Goal: Information Seeking & Learning: Find specific page/section

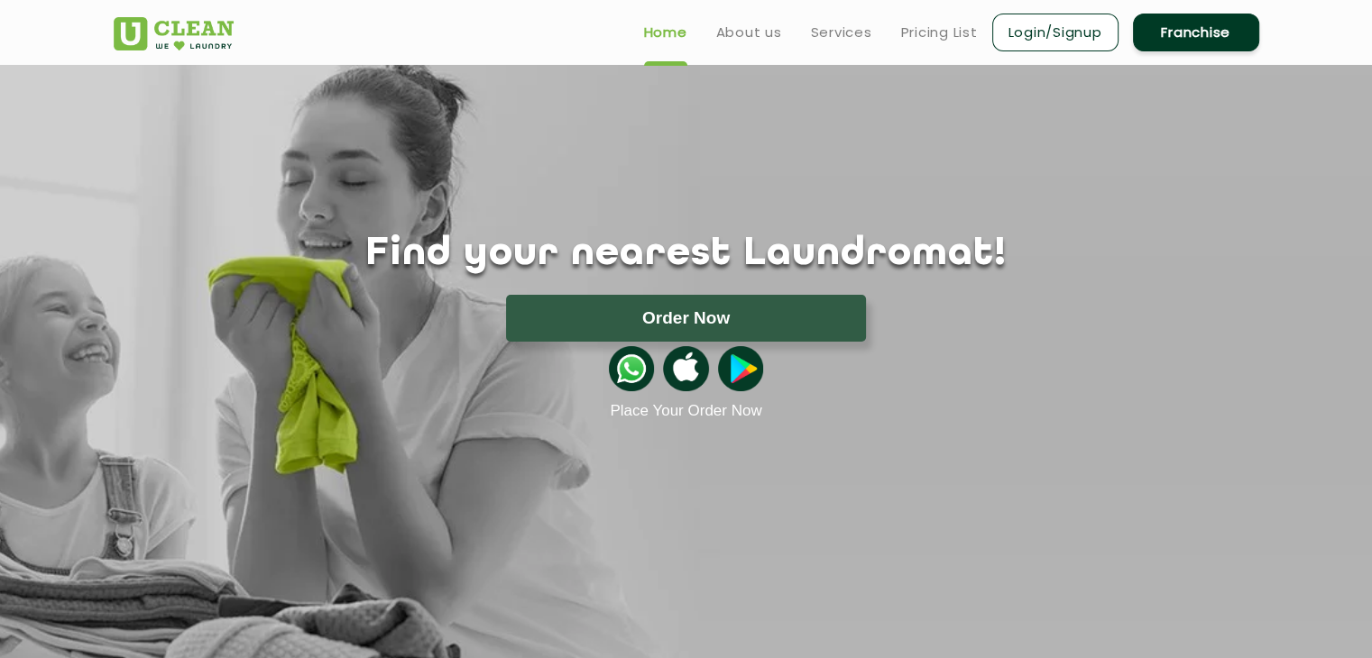
click at [1046, 30] on link "Login/Signup" at bounding box center [1055, 33] width 126 height 38
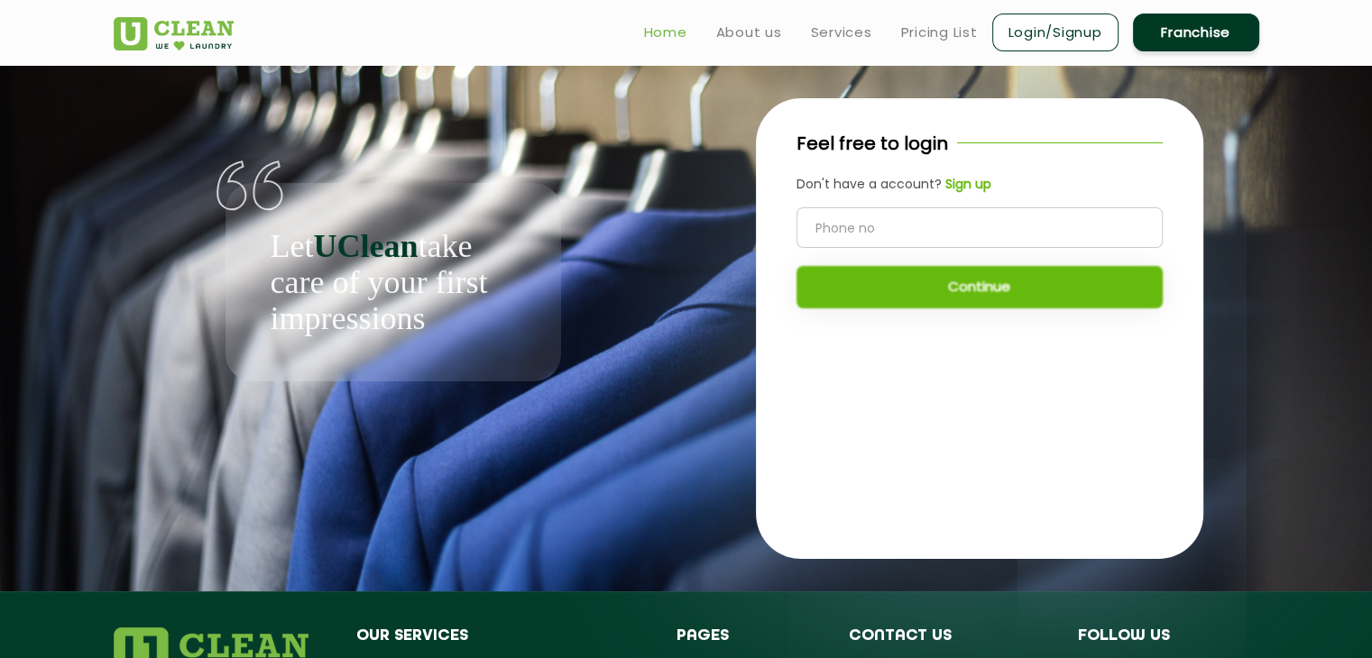
click at [658, 33] on link "Home" at bounding box center [665, 33] width 43 height 22
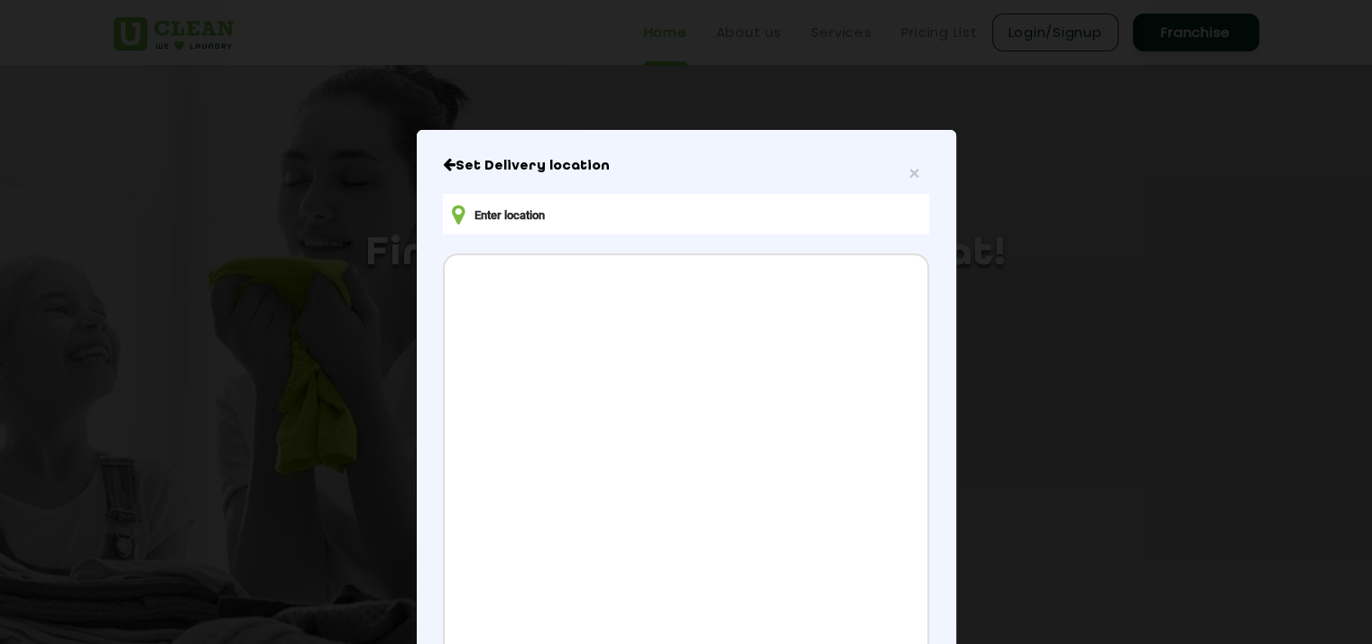
click at [477, 210] on input "text" at bounding box center [685, 214] width 485 height 41
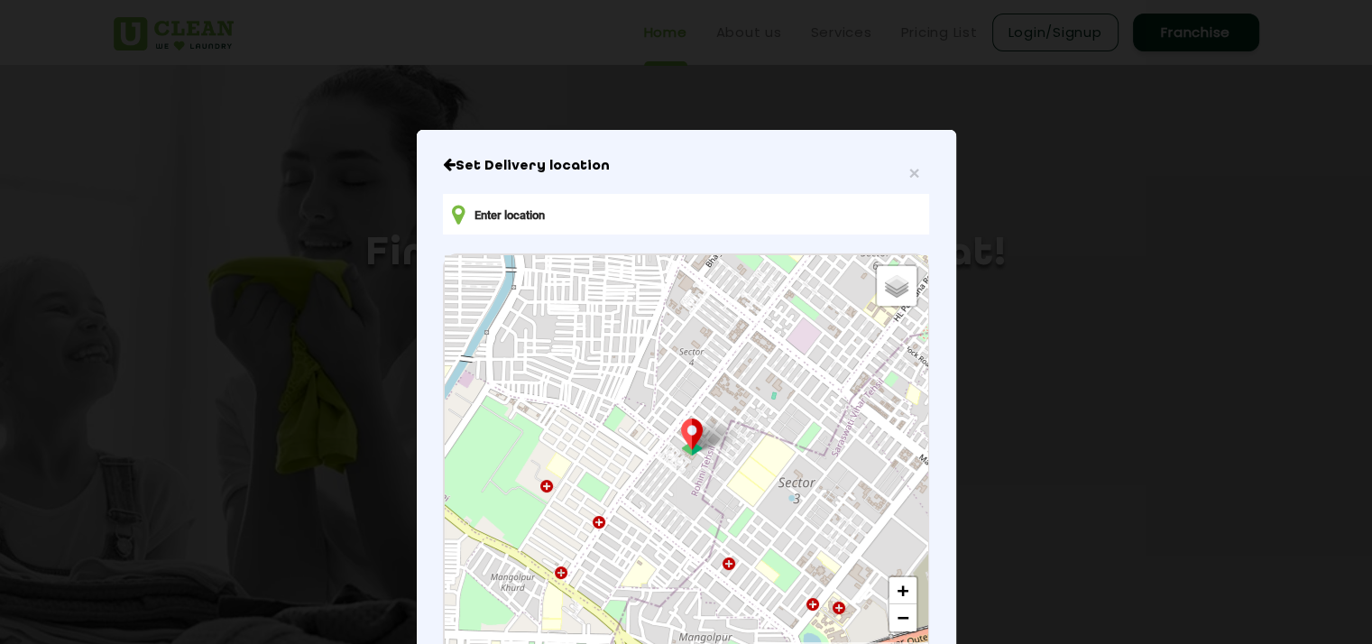
click at [591, 207] on input "text" at bounding box center [685, 214] width 485 height 41
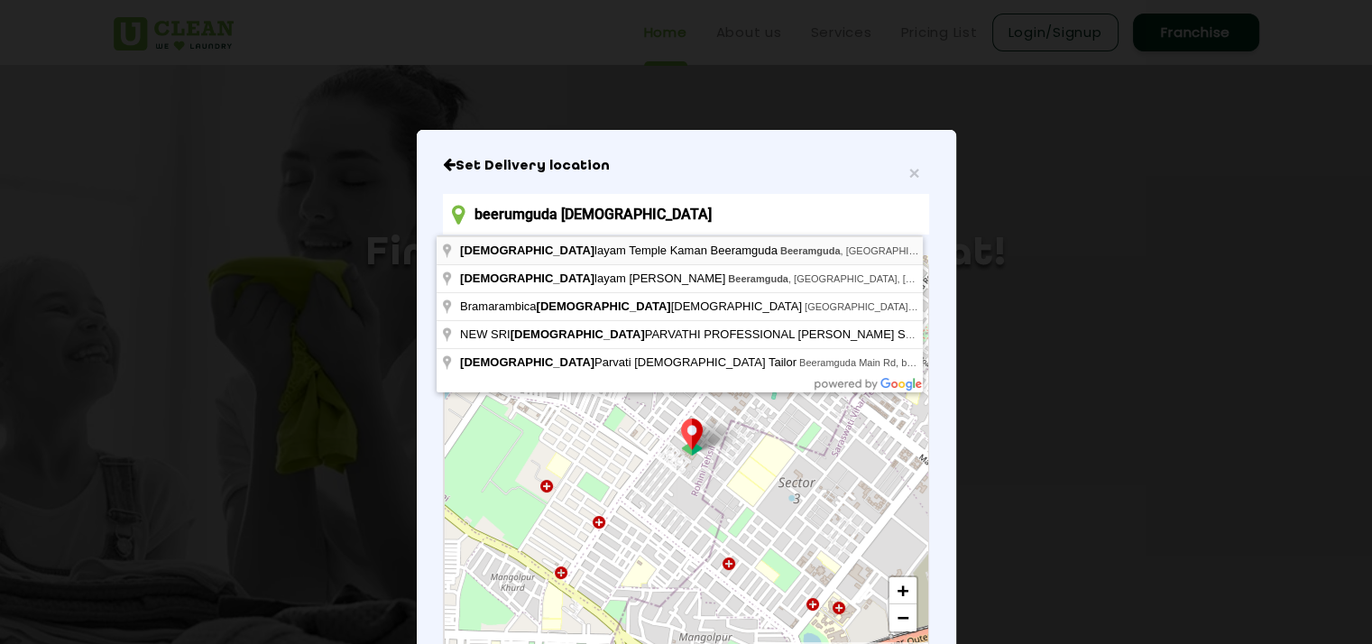
type input "Shivalayam Temple Kaman Beeramguda, Beeramguda, Ramachandrapuram, Telangana, In…"
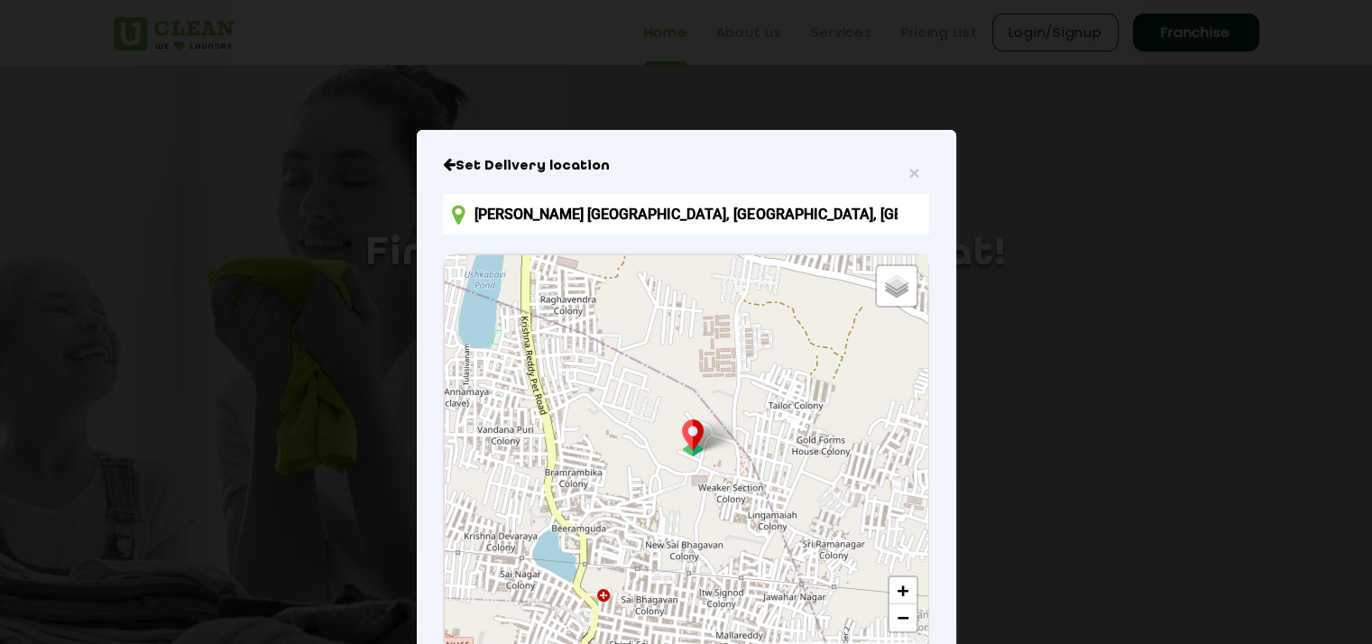
scroll to position [13, 0]
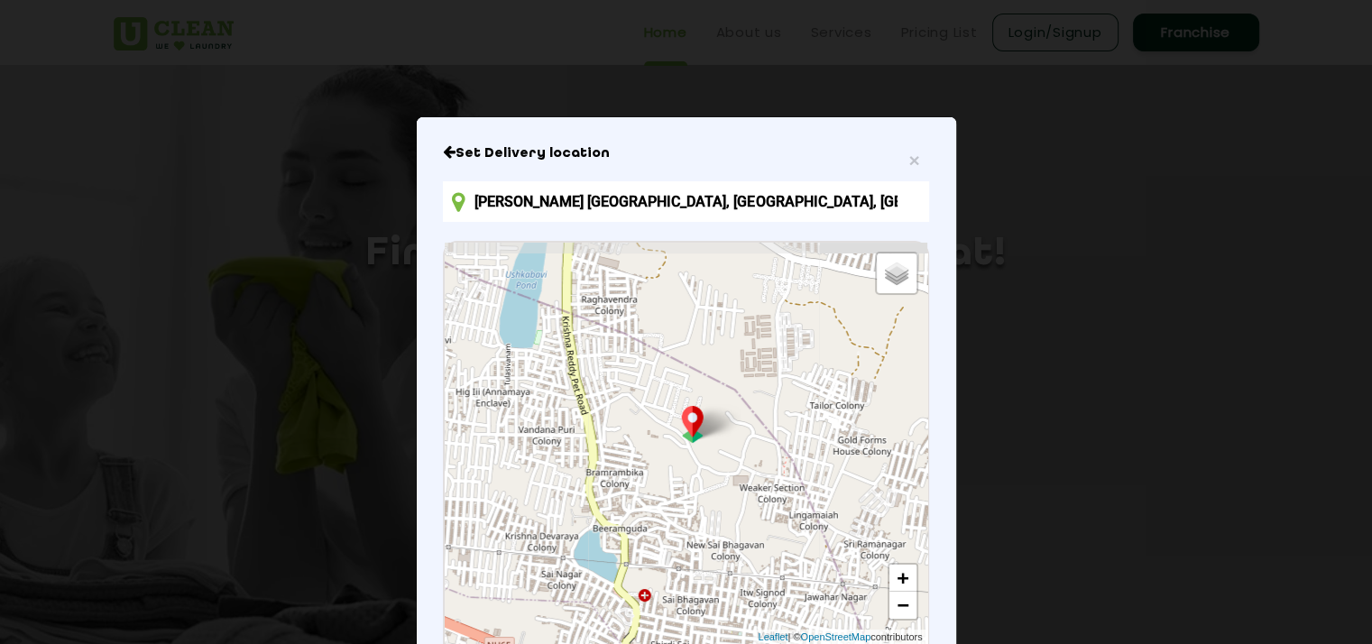
drag, startPoint x: 628, startPoint y: 510, endPoint x: 670, endPoint y: 521, distance: 44.0
click at [670, 521] on div "Default Satellite + − Leaflet | © OpenStreetMap contributors" at bounding box center [686, 443] width 482 height 401
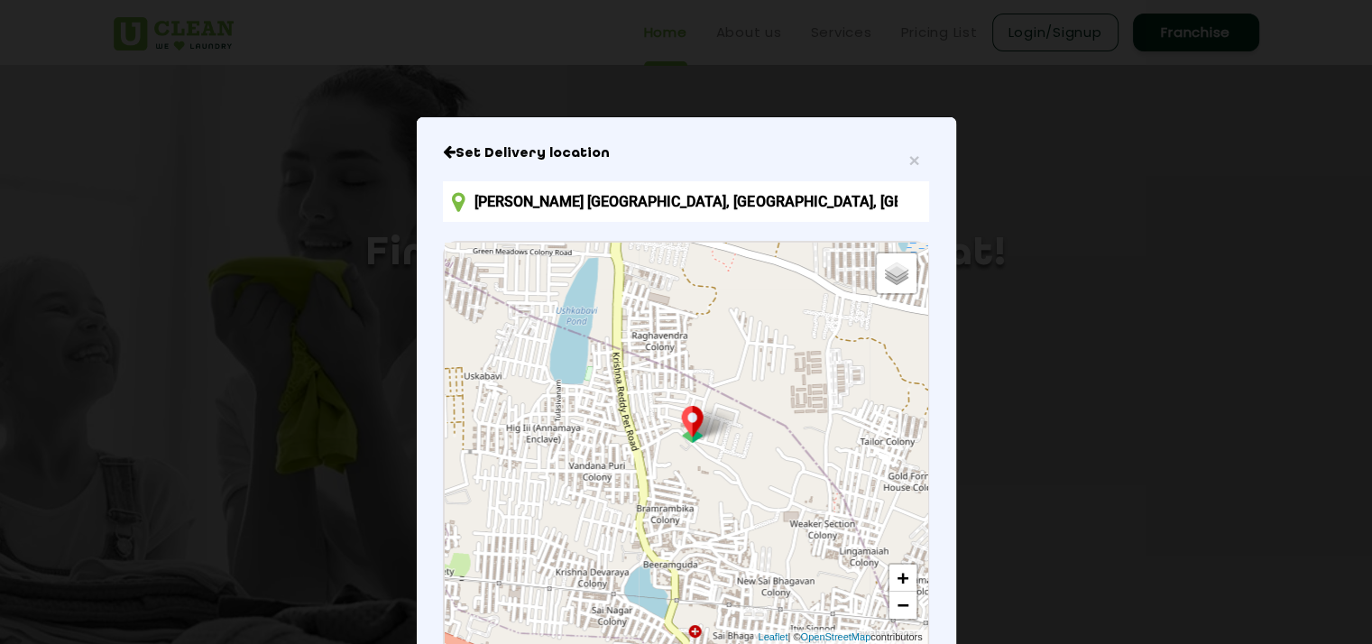
drag, startPoint x: 638, startPoint y: 426, endPoint x: 691, endPoint y: 464, distance: 65.3
click at [690, 464] on div "Default Satellite + − Leaflet | © OpenStreetMap contributors" at bounding box center [686, 443] width 482 height 401
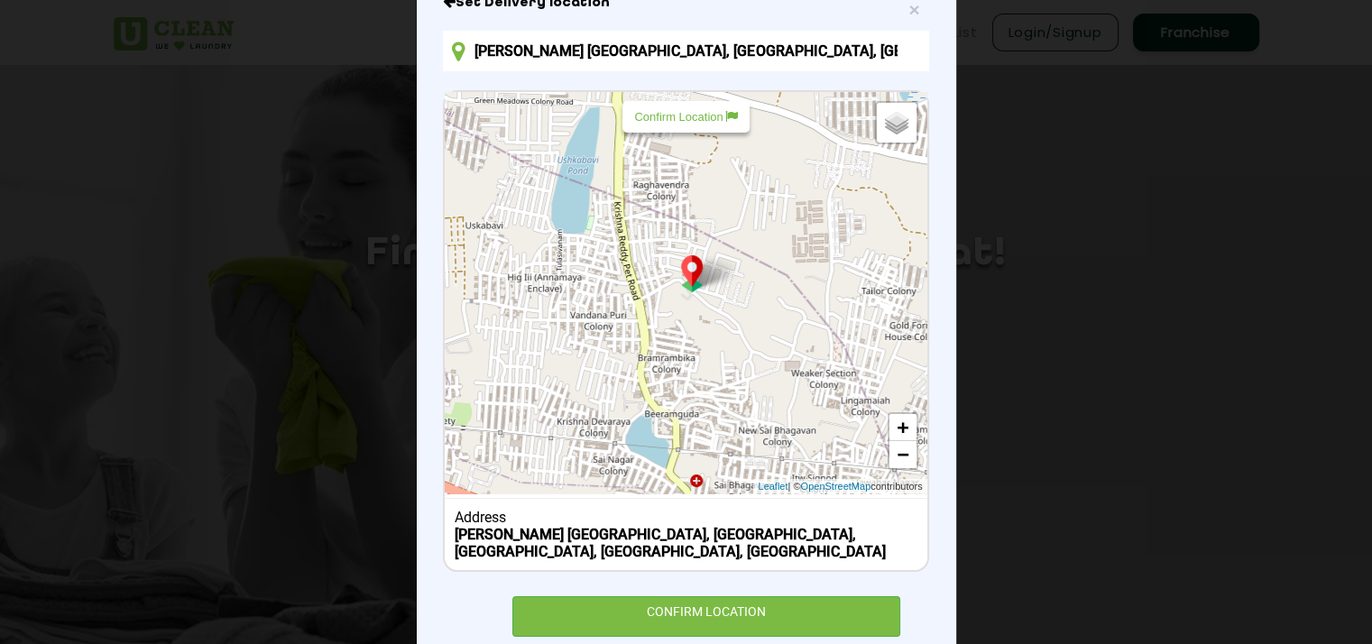
scroll to position [210, 0]
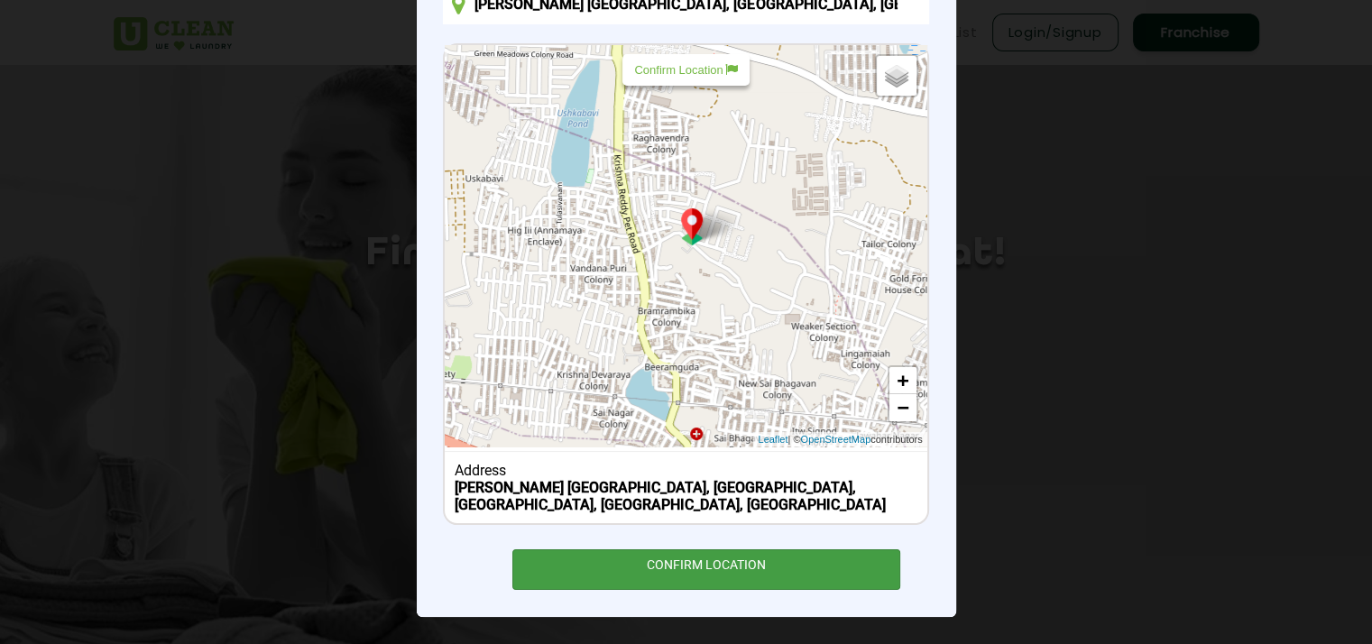
click at [673, 562] on div "CONFIRM LOCATION" at bounding box center [706, 569] width 389 height 41
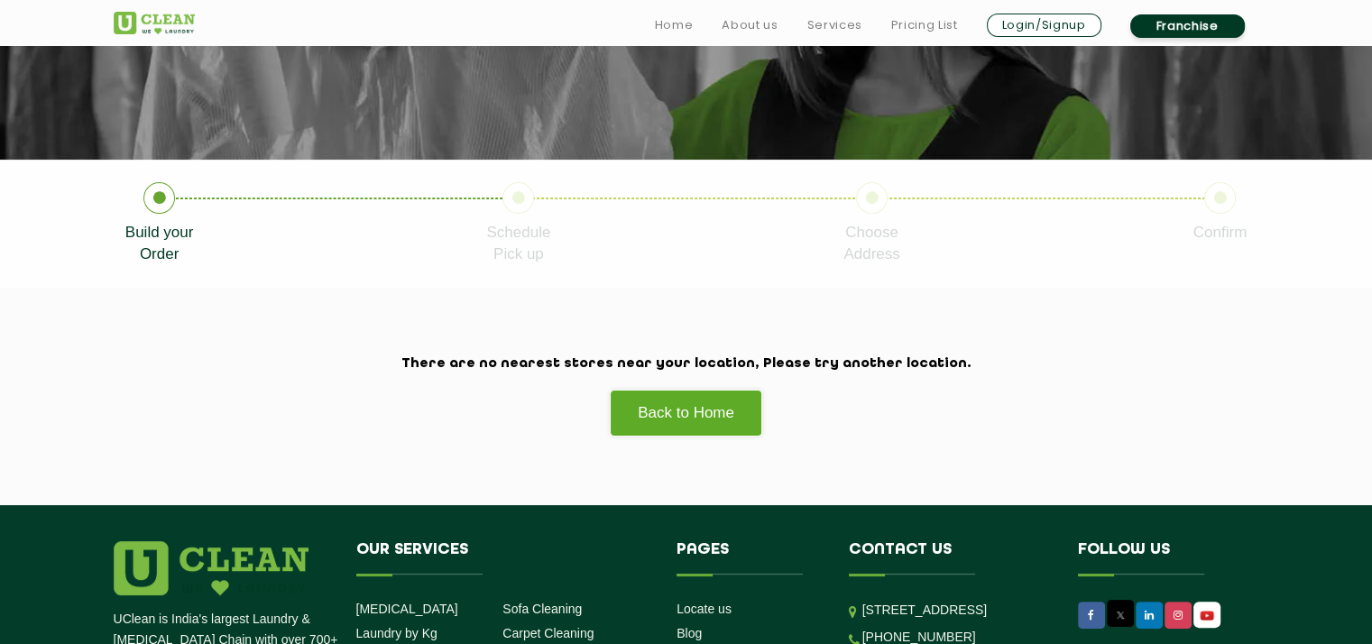
scroll to position [271, 0]
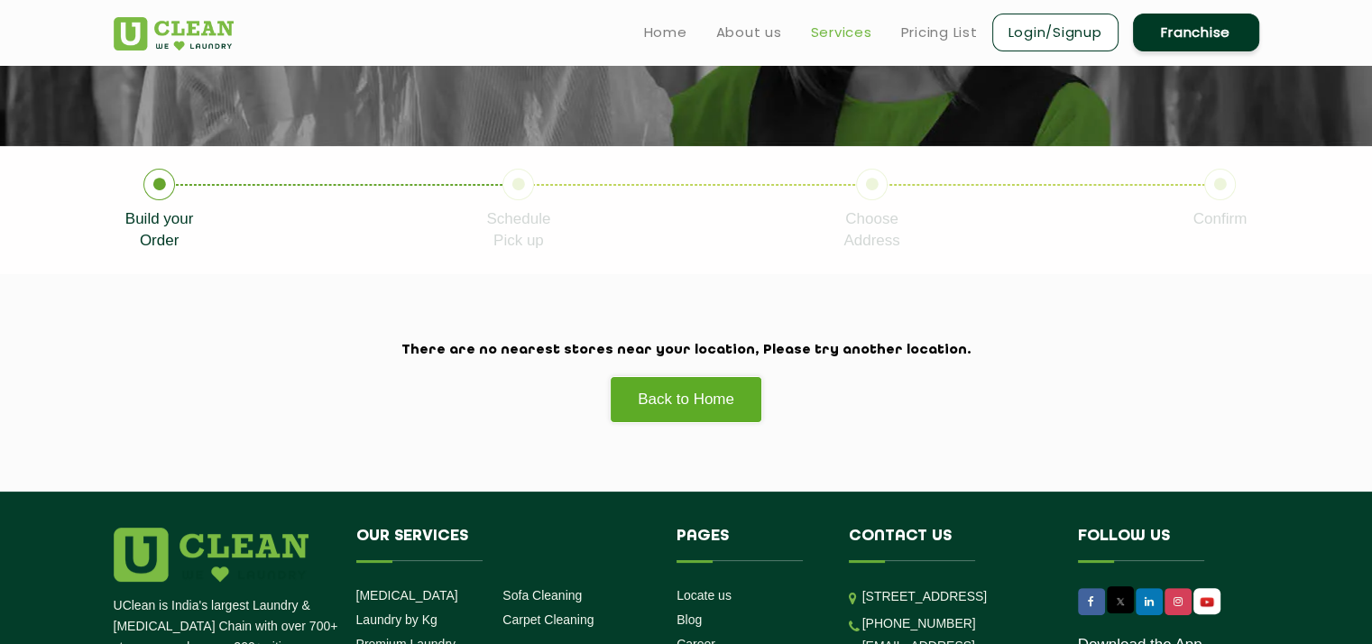
click at [823, 34] on link "Services" at bounding box center [841, 33] width 61 height 22
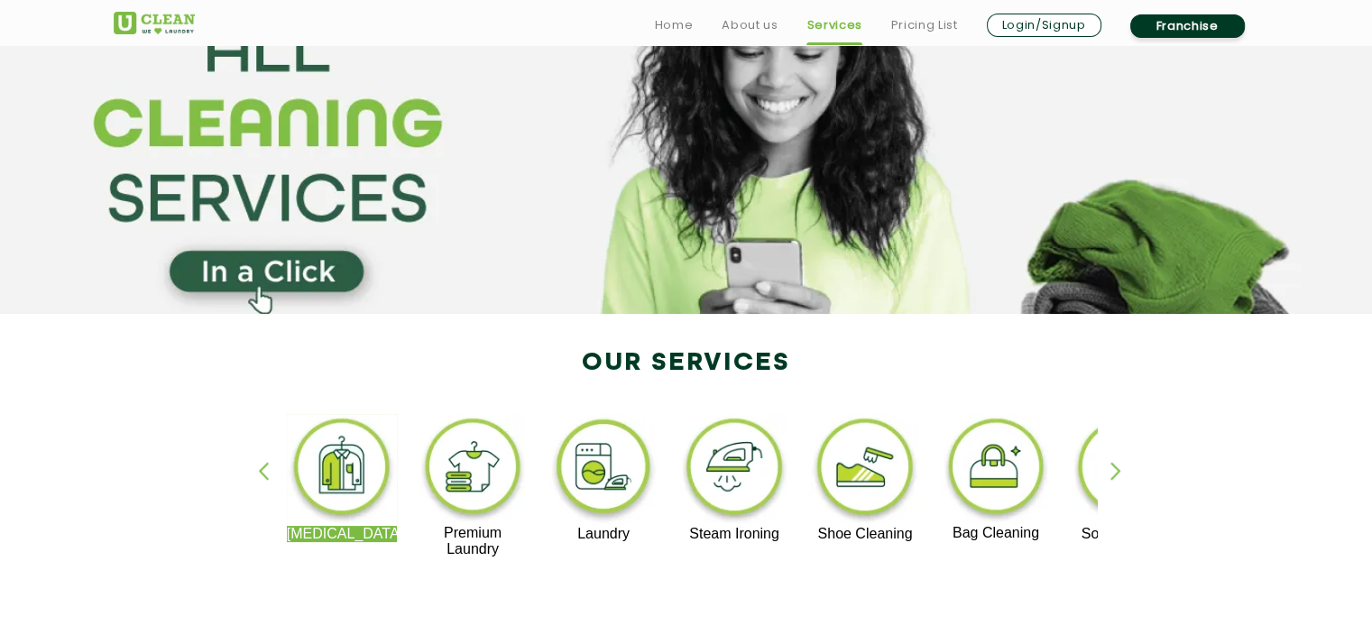
scroll to position [271, 0]
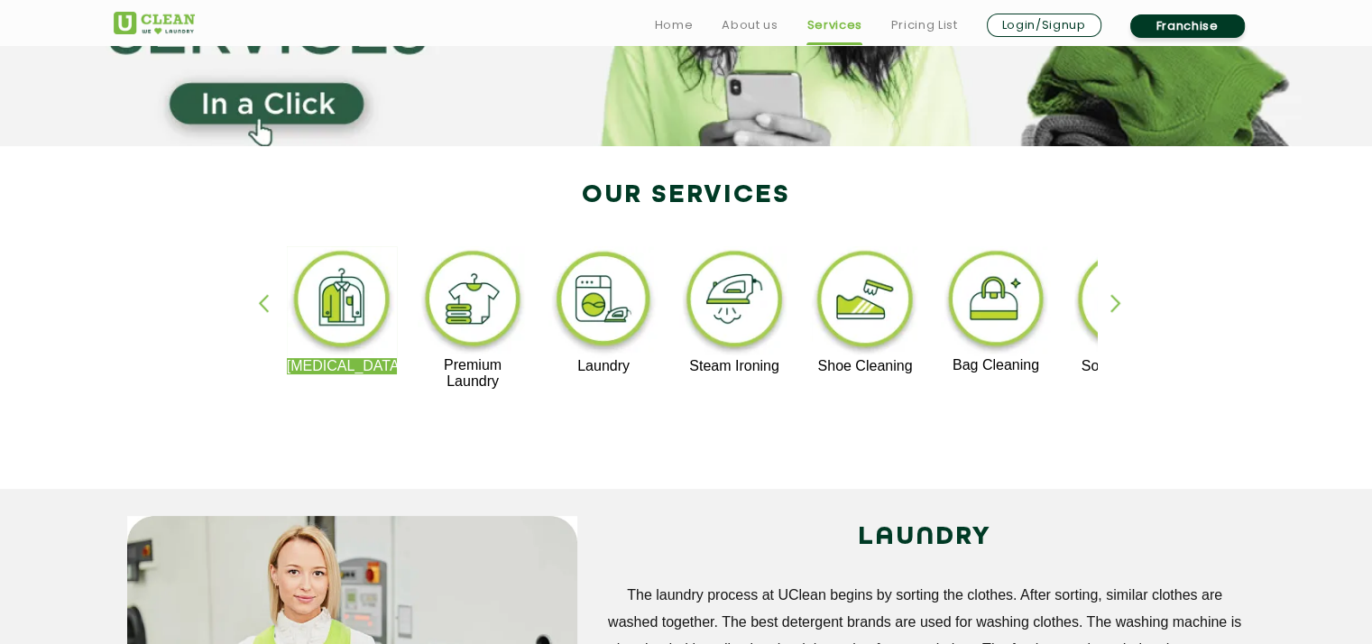
click at [1100, 297] on div "Dry Cleaning Premium Laundry Laundry Steam Ironing Shoe Cleaning Bag Cleaning S…" at bounding box center [686, 326] width 1172 height 325
click at [1119, 304] on div "button" at bounding box center [1123, 319] width 27 height 50
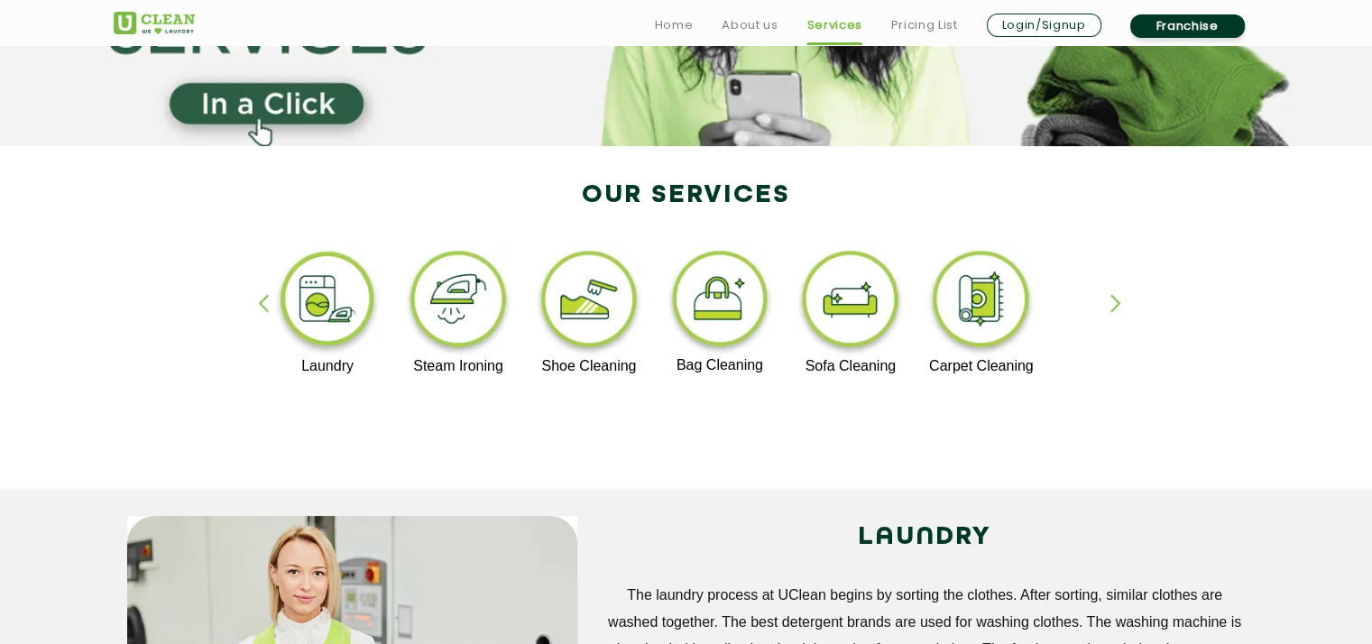
click at [725, 303] on img at bounding box center [720, 301] width 111 height 111
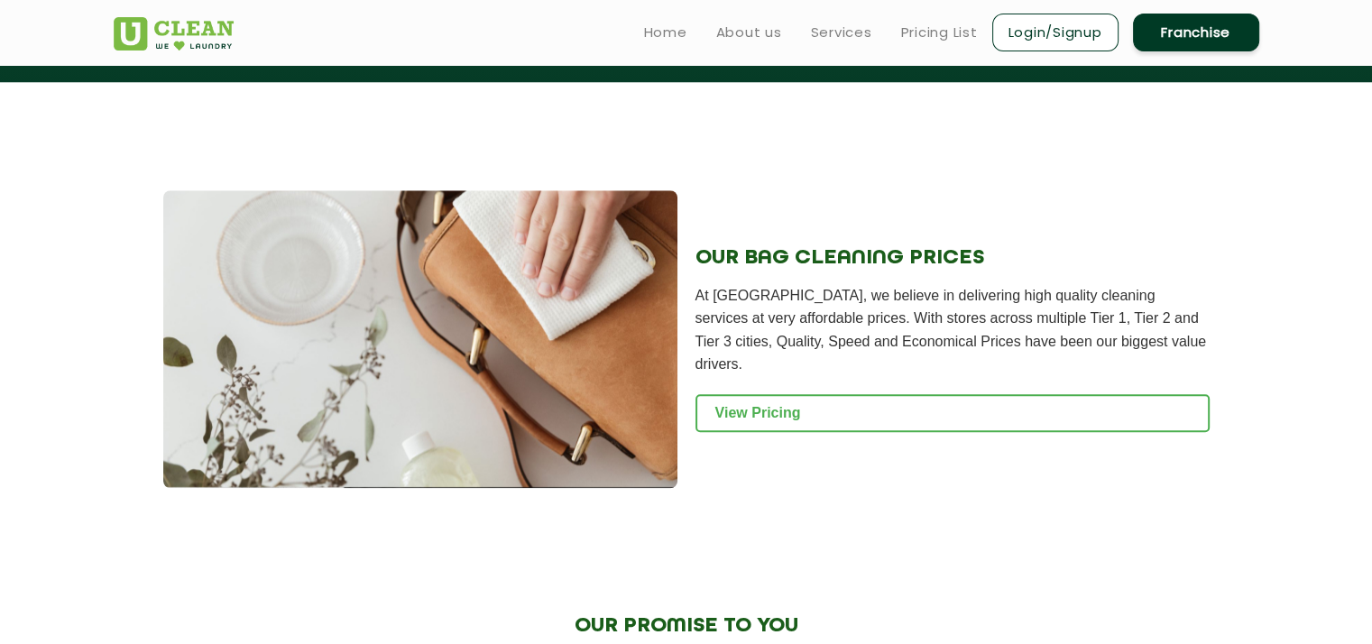
scroll to position [1714, 0]
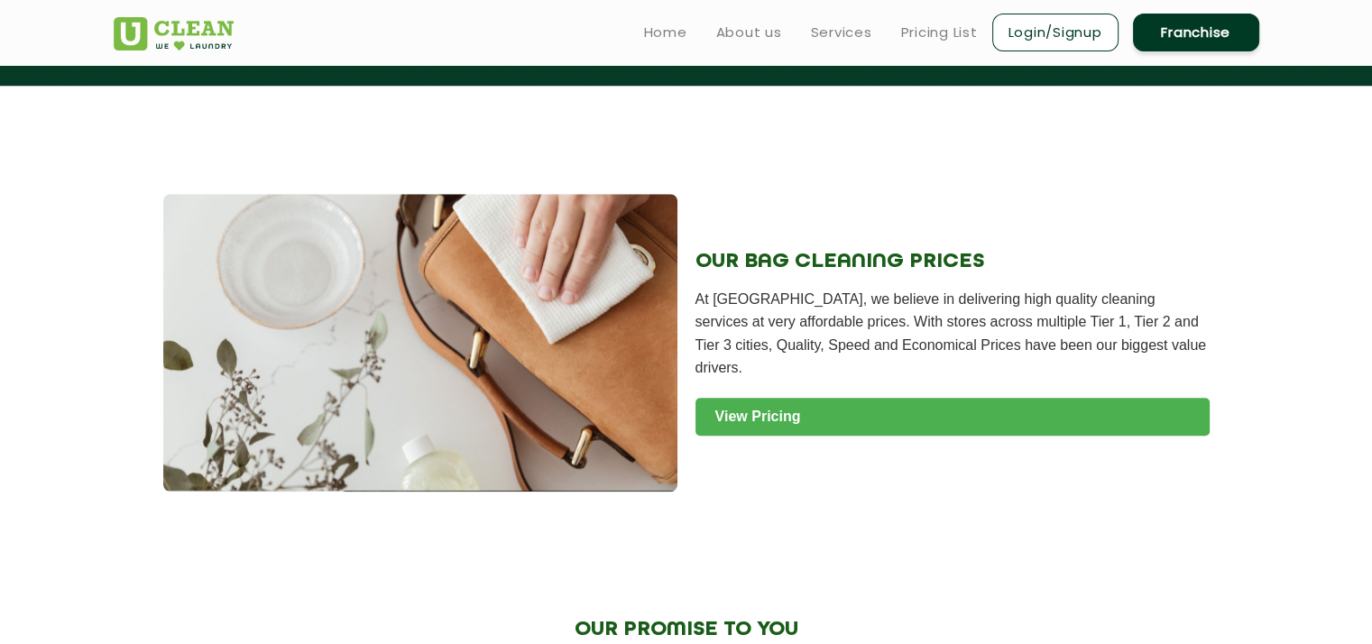
click at [779, 398] on link "View Pricing" at bounding box center [952, 417] width 514 height 38
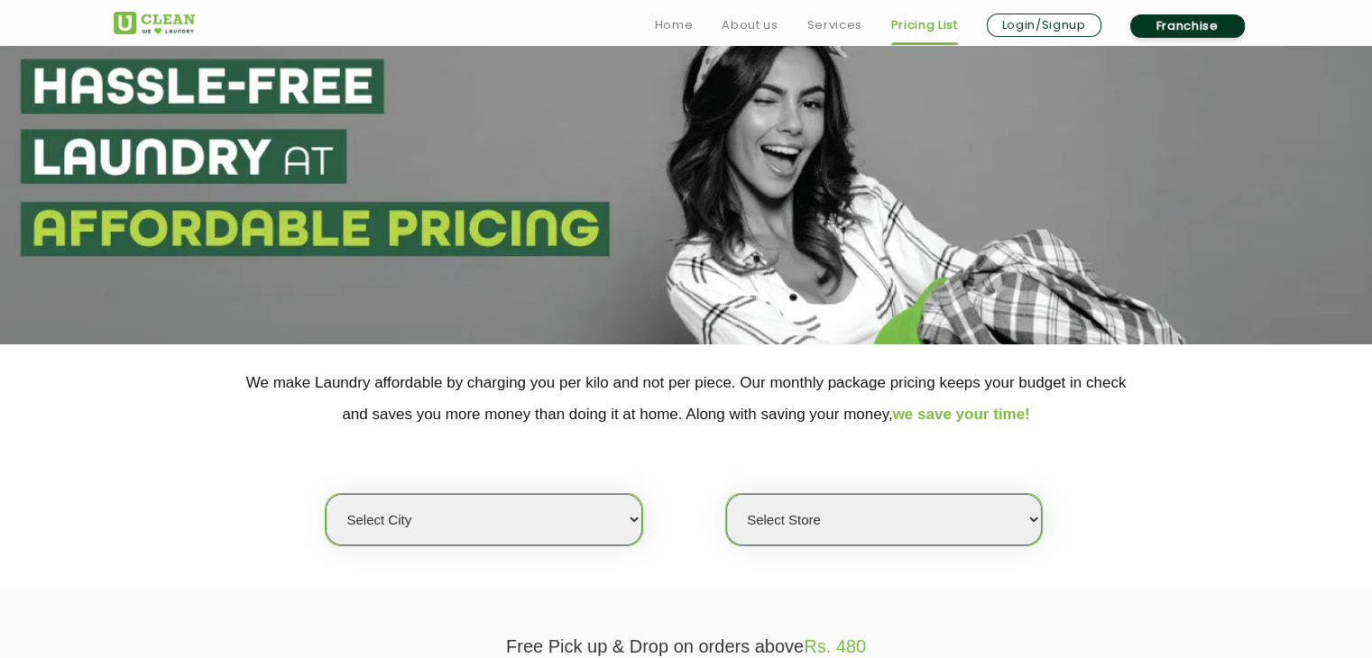
scroll to position [180, 0]
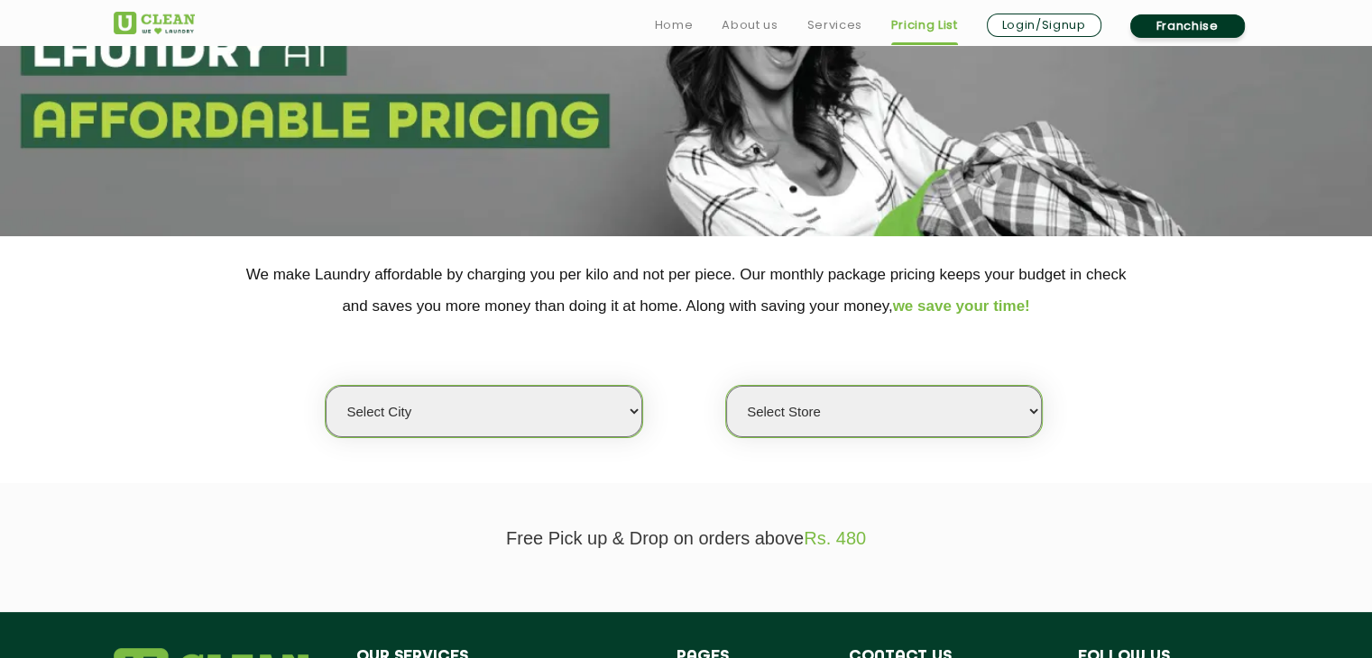
click at [624, 401] on select "Select city Aalo Agartala Agra Ahmedabad Akola Aligarh Alwar - UClean Select Am…" at bounding box center [484, 411] width 316 height 51
select select "5"
click at [326, 386] on select "Select city Aalo Agartala Agra Ahmedabad Akola Aligarh Alwar - UClean Select Am…" at bounding box center [484, 411] width 316 height 51
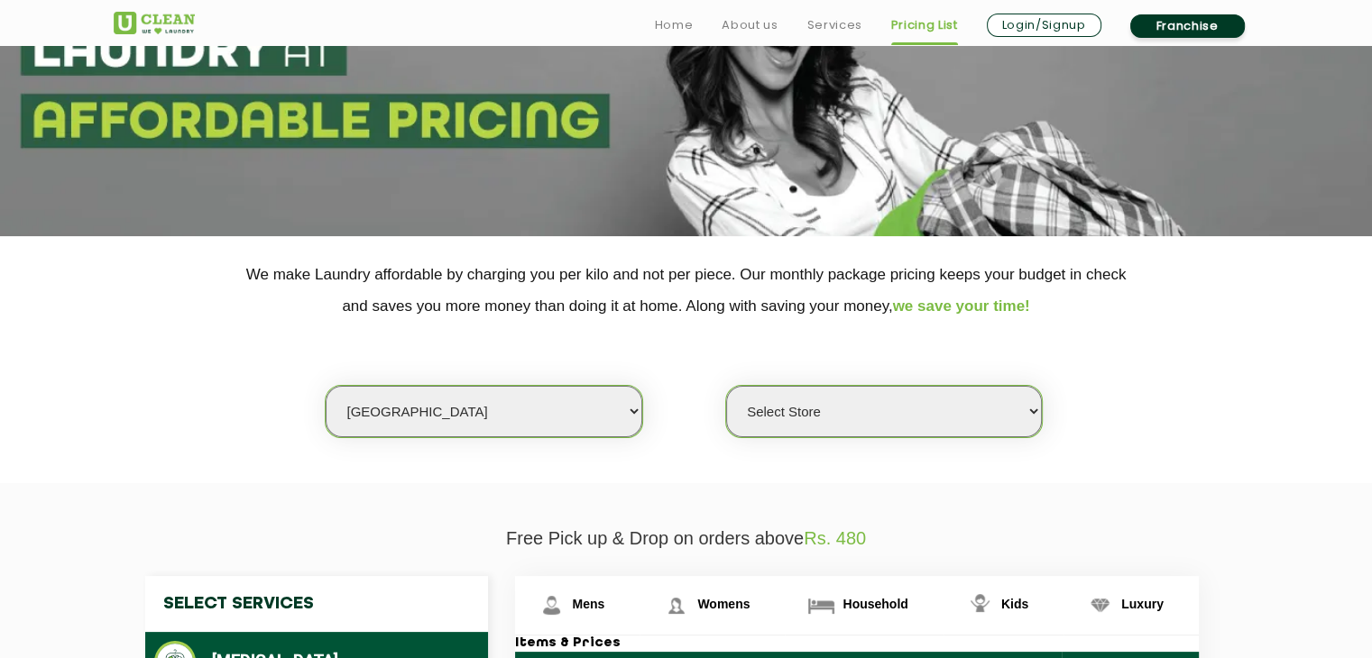
click at [794, 394] on select "Select Store UClean Narsingi UClean Nizampet UClean Sangareddy UClean Gachibowl…" at bounding box center [884, 411] width 316 height 51
select select "375"
click at [726, 386] on select "Select Store UClean Narsingi UClean Nizampet UClean Sangareddy UClean Gachibowl…" at bounding box center [884, 411] width 316 height 51
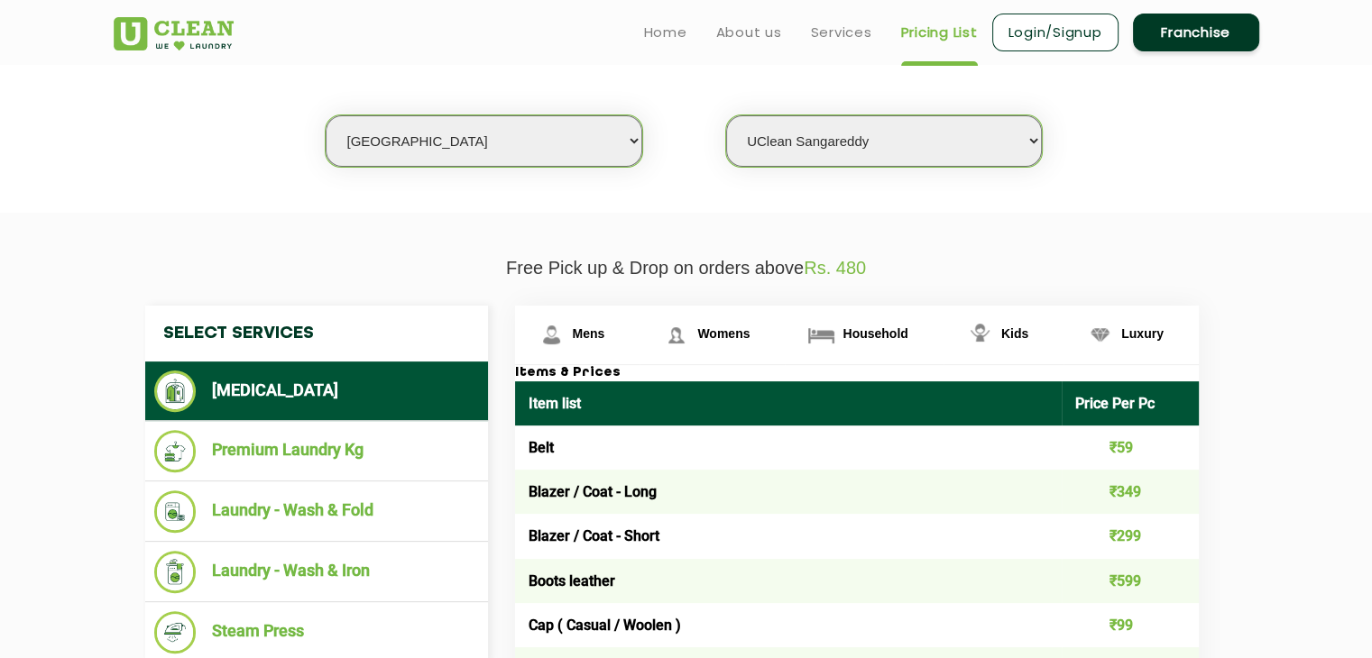
scroll to position [631, 0]
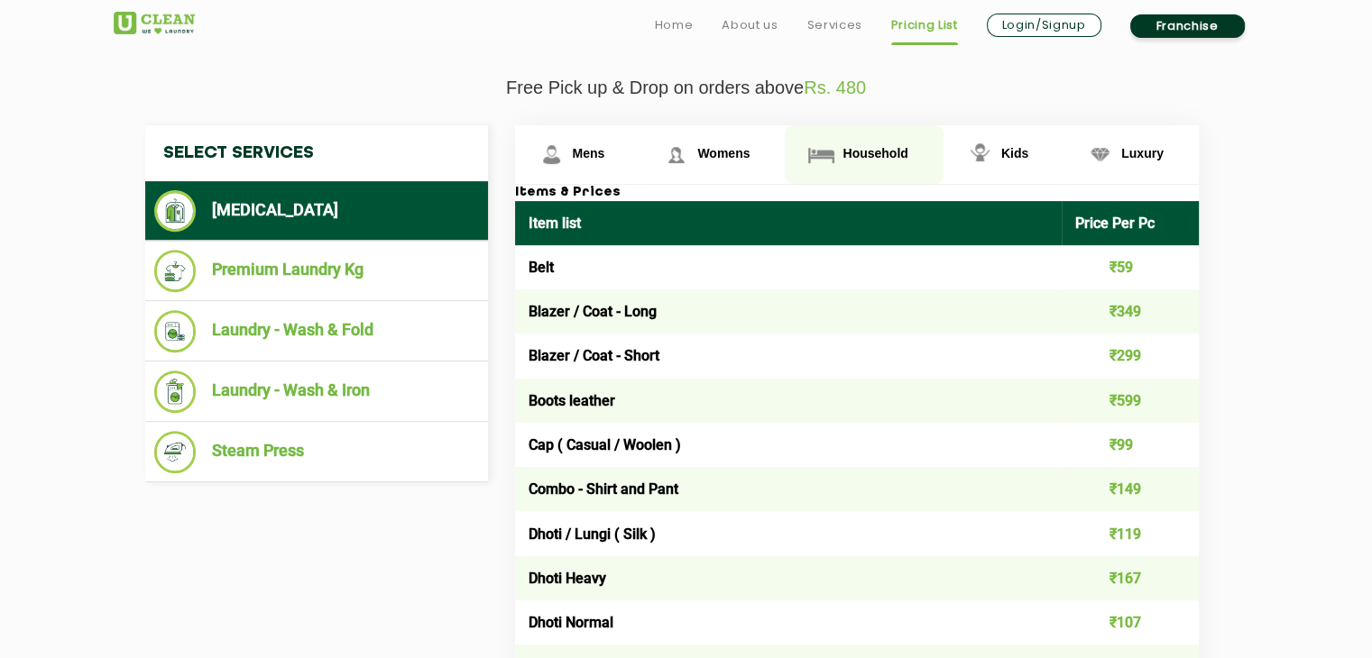
click at [859, 152] on span "Household" at bounding box center [874, 153] width 65 height 14
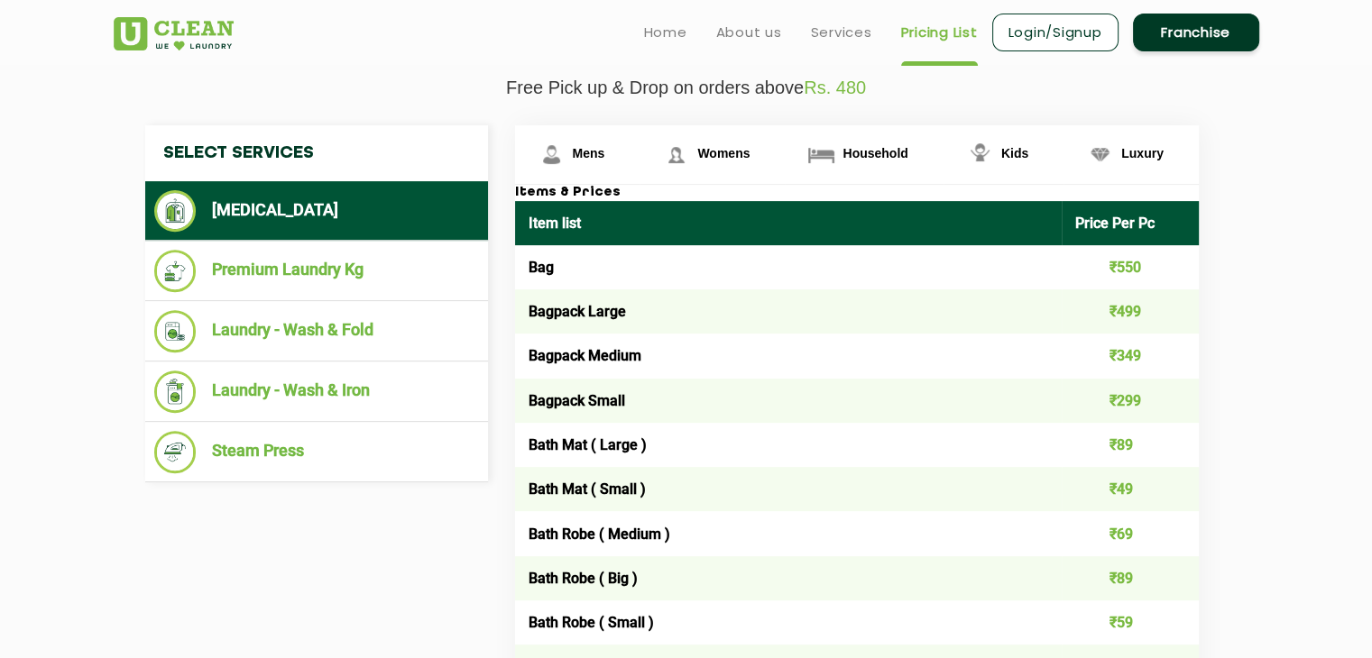
click at [1124, 307] on td "₹499" at bounding box center [1130, 312] width 137 height 44
click at [566, 311] on td "Bagpack Large" at bounding box center [788, 312] width 547 height 44
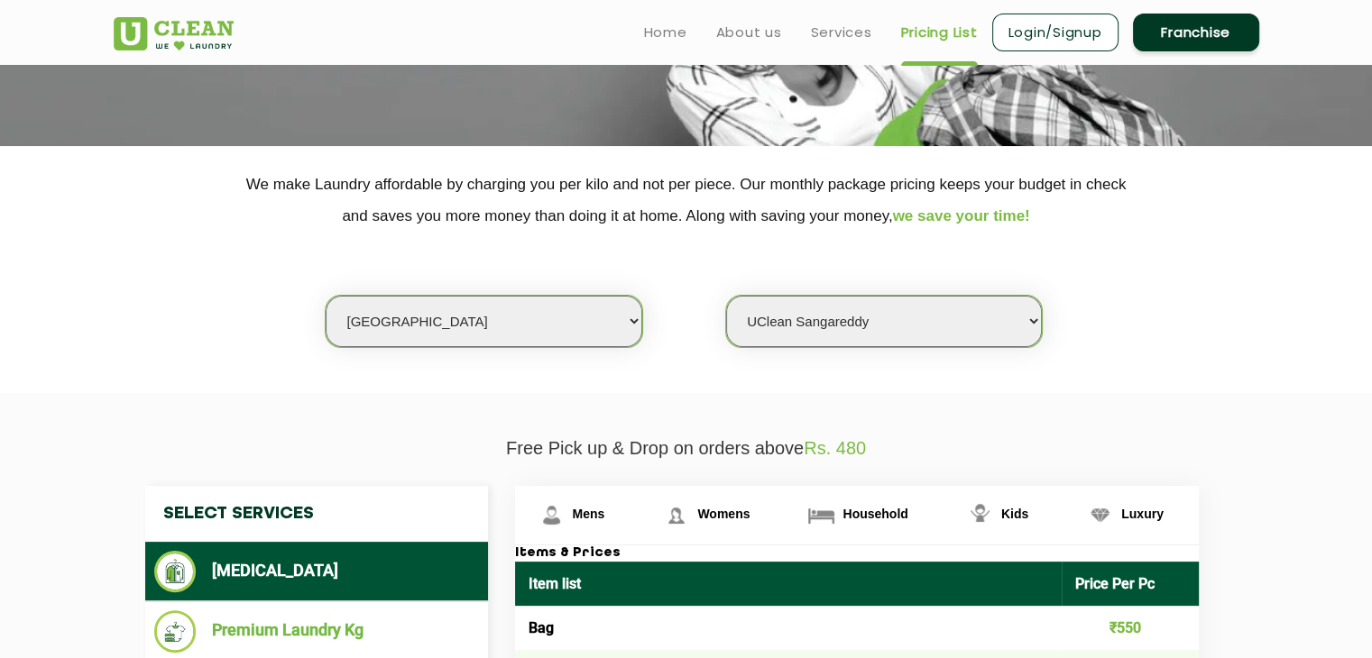
scroll to position [90, 0]
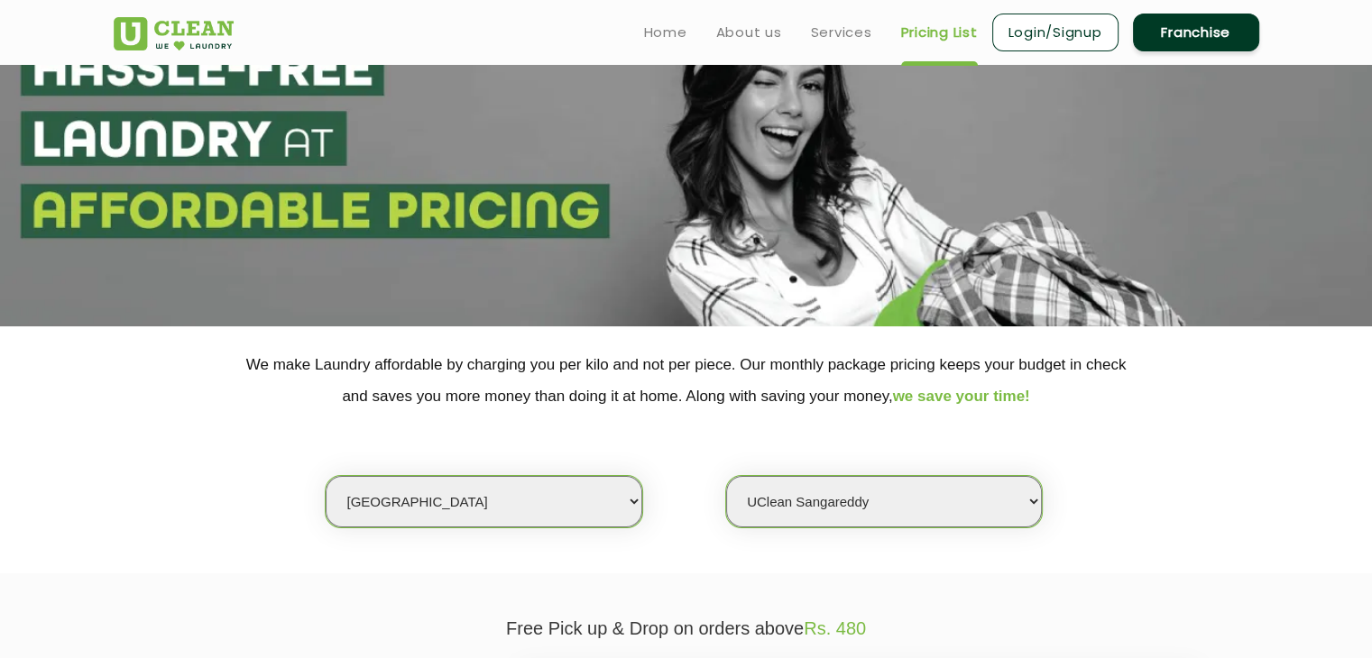
click at [1006, 491] on select "Select Store UClean Narsingi UClean Nizampet UClean Sangareddy UClean Gachibowl…" at bounding box center [884, 501] width 316 height 51
click at [726, 476] on select "Select Store UClean Narsingi UClean Nizampet UClean Sangareddy UClean Gachibowl…" at bounding box center [884, 501] width 316 height 51
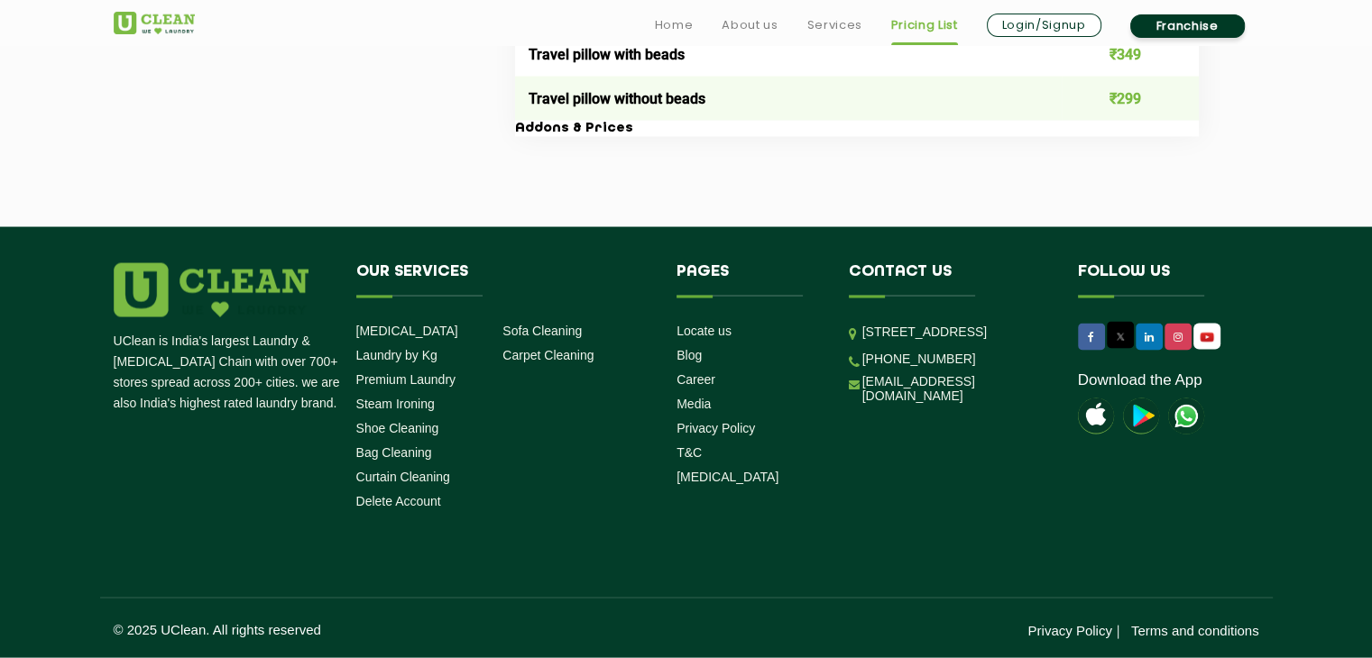
scroll to position [3526, 0]
click at [704, 331] on link "Locate us" at bounding box center [703, 331] width 55 height 14
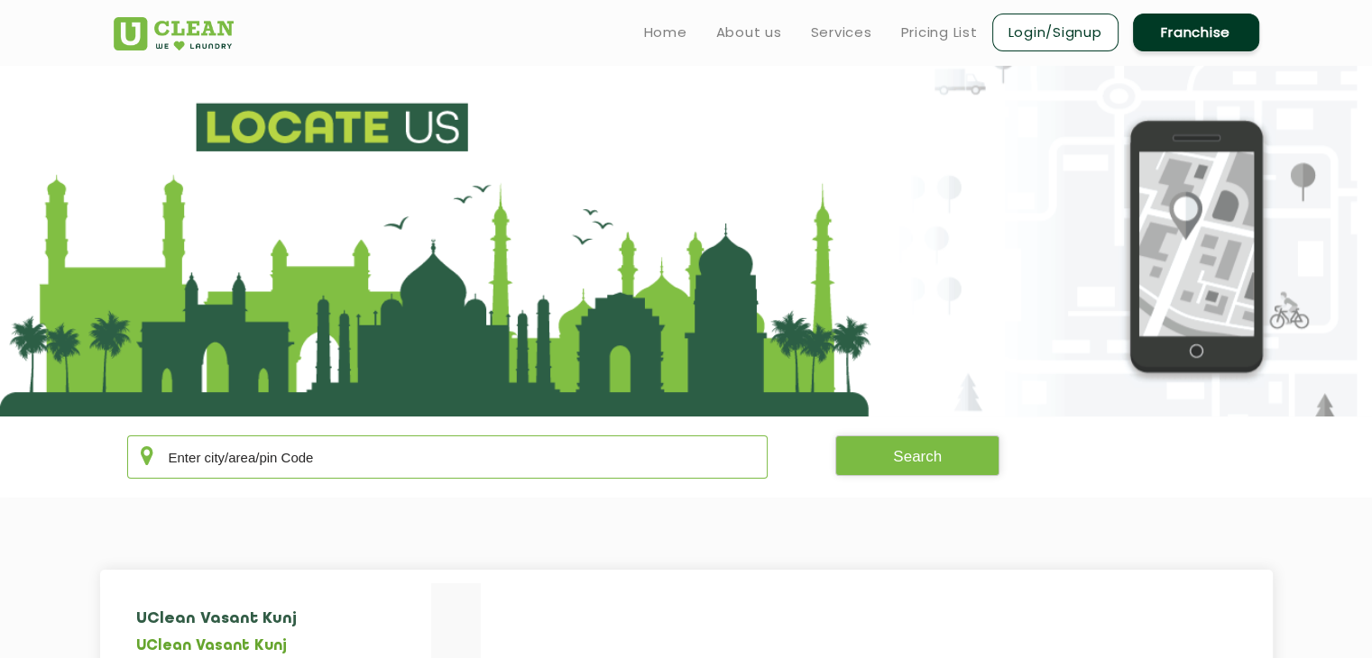
click at [274, 448] on input "text" at bounding box center [447, 457] width 641 height 43
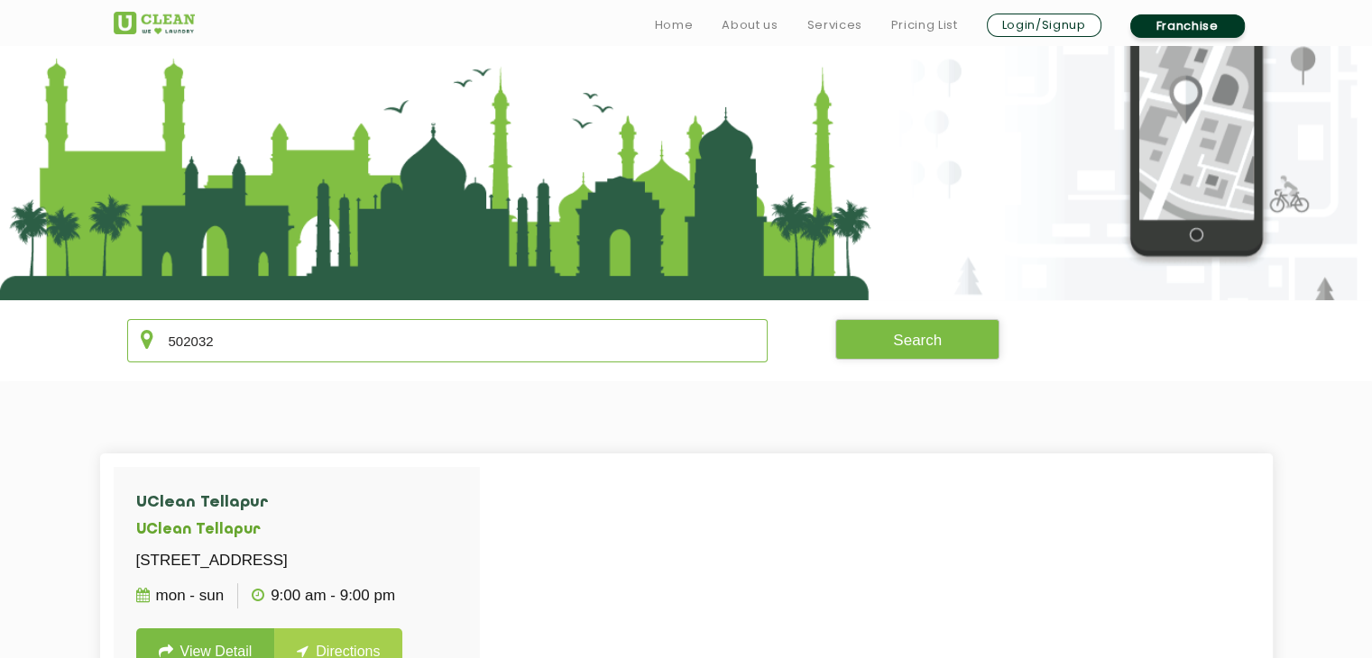
scroll to position [361, 0]
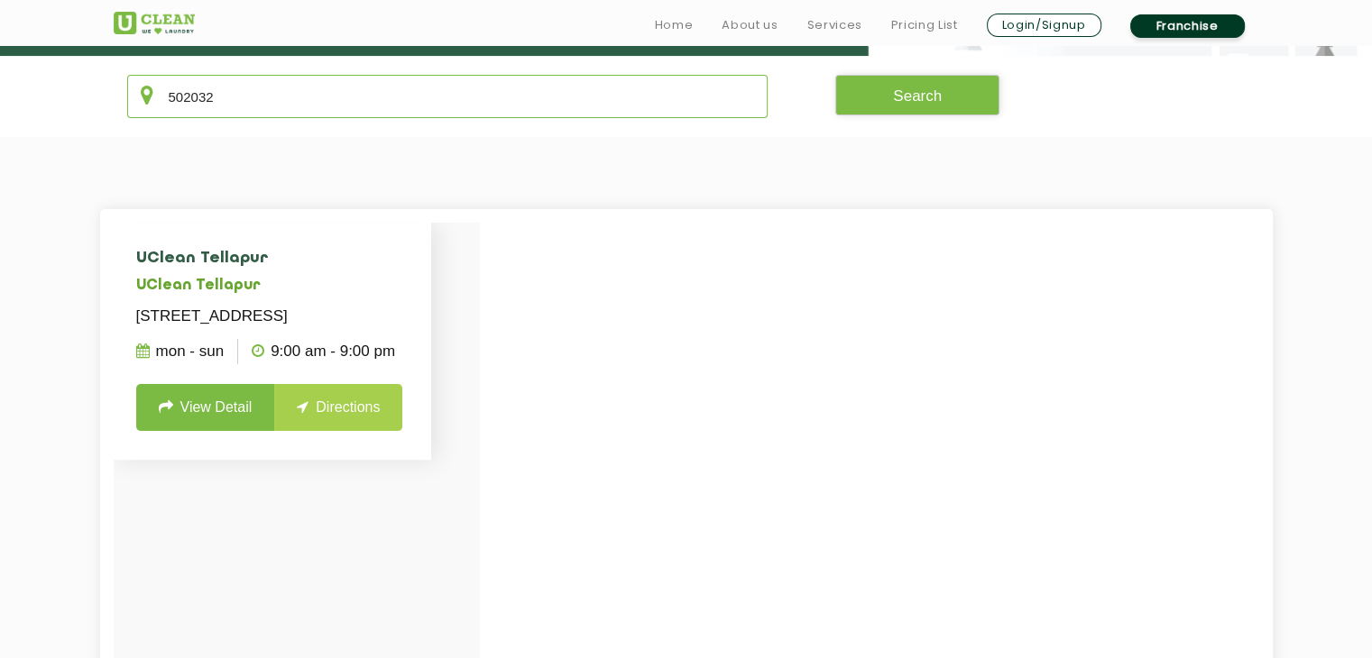
type input "502032"
click at [330, 431] on link "Directions" at bounding box center [338, 407] width 128 height 47
click at [339, 431] on link "Directions" at bounding box center [338, 407] width 128 height 47
click at [368, 431] on link "Directions" at bounding box center [338, 407] width 128 height 47
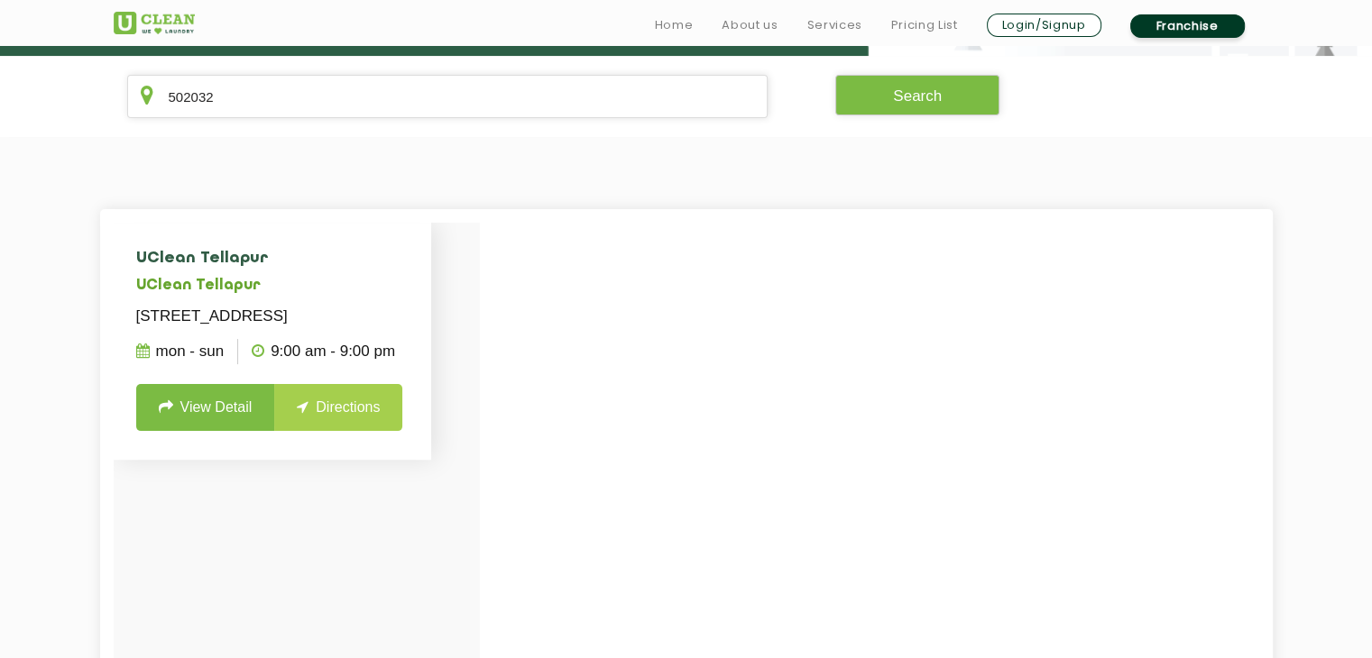
click at [368, 431] on link "Directions" at bounding box center [338, 407] width 128 height 47
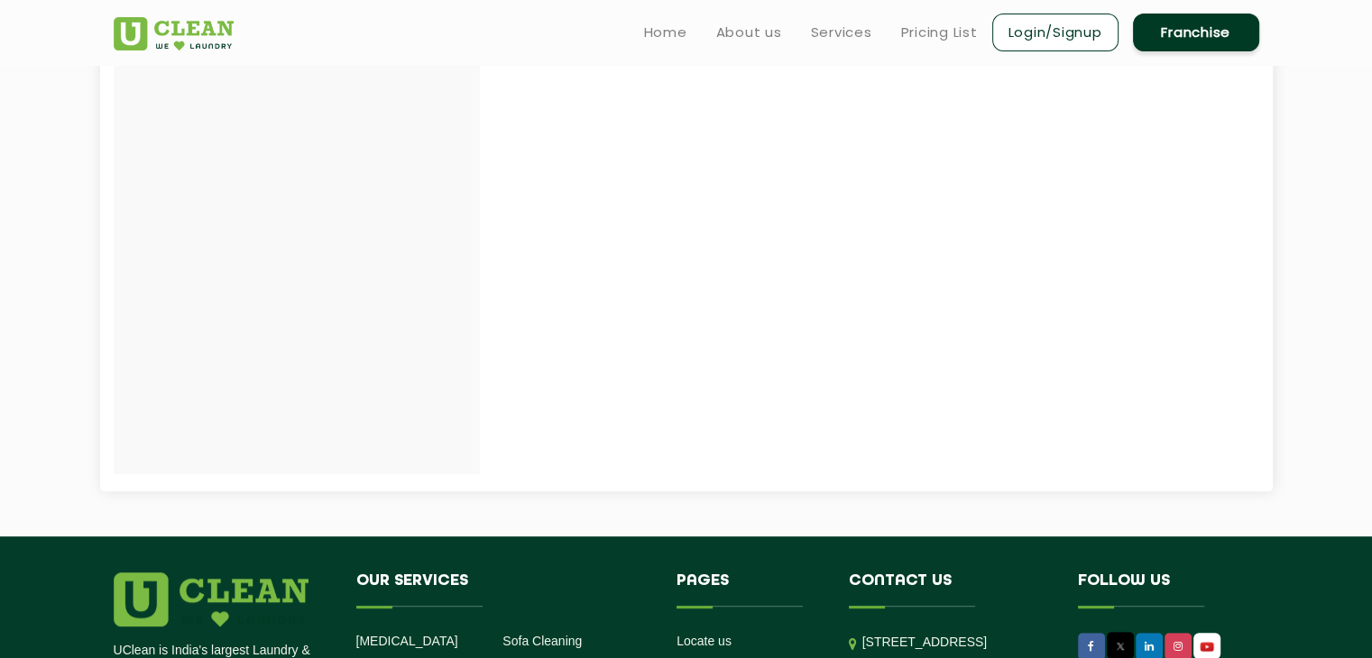
scroll to position [541, 0]
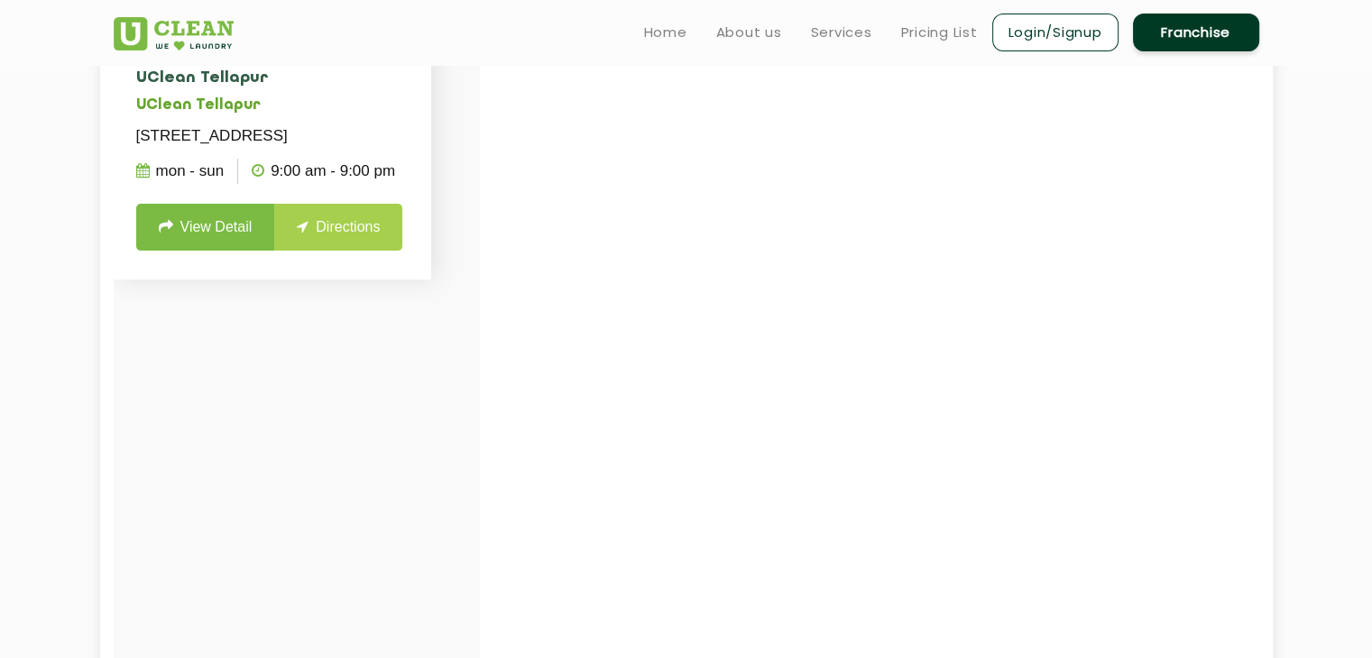
click at [326, 251] on link "Directions" at bounding box center [338, 227] width 128 height 47
click at [325, 251] on link "Directions" at bounding box center [338, 227] width 128 height 47
click at [324, 251] on link "Directions" at bounding box center [338, 227] width 128 height 47
